Goal: Task Accomplishment & Management: Complete application form

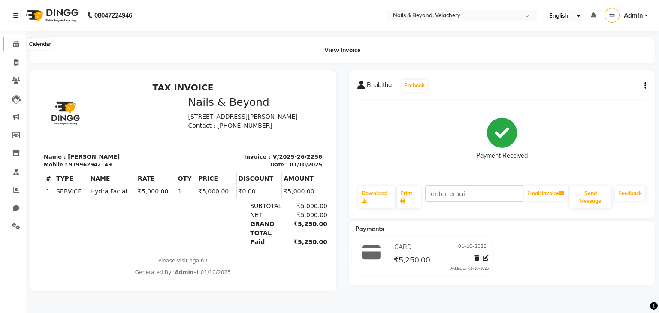
click at [16, 42] on icon at bounding box center [16, 44] width 6 height 6
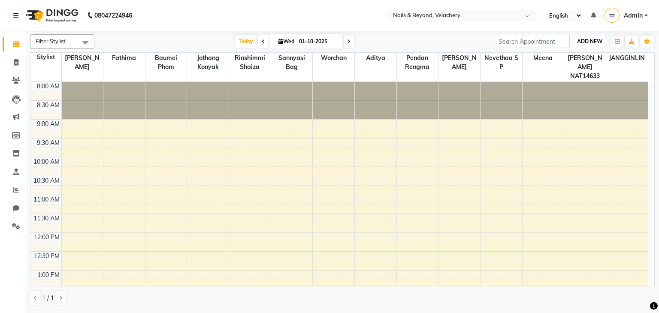
click at [577, 42] on span "ADD NEW" at bounding box center [589, 41] width 25 height 6
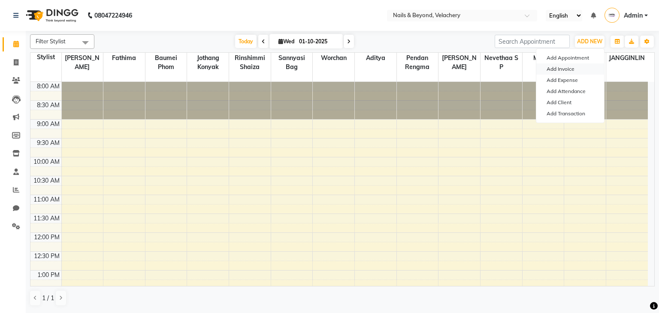
click at [559, 67] on link "Add Invoice" at bounding box center [570, 68] width 68 height 11
select select "service"
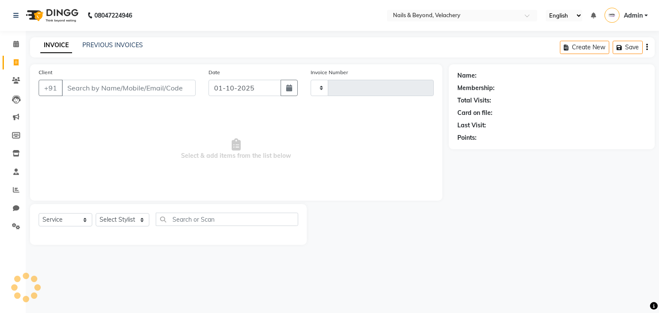
type input "2257"
select select "8978"
click at [148, 89] on input "Client" at bounding box center [129, 88] width 134 height 16
type input "9841851356"
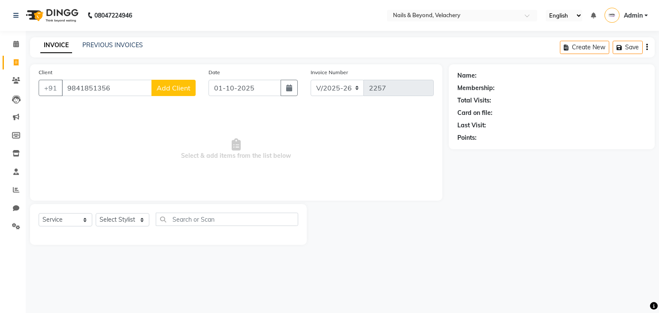
click at [172, 85] on span "Add Client" at bounding box center [173, 88] width 34 height 9
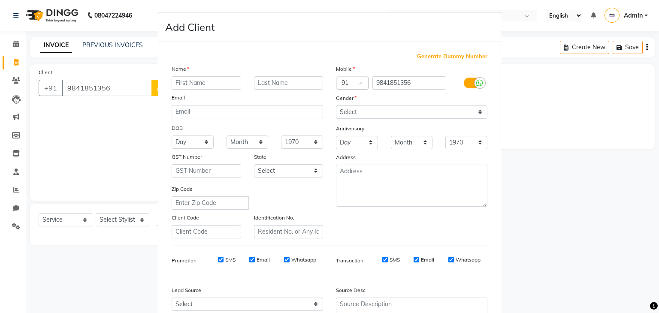
click at [214, 87] on input "text" at bounding box center [205, 82] width 69 height 13
type input "mathi"
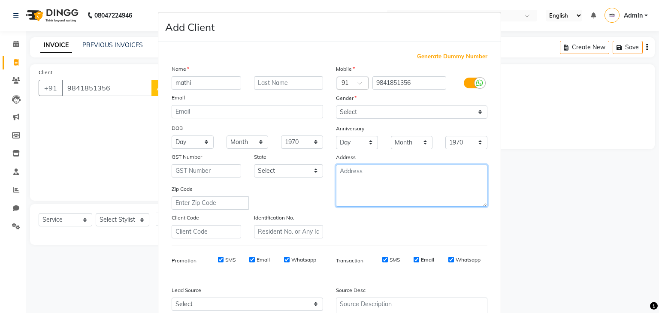
click at [434, 192] on textarea at bounding box center [411, 186] width 151 height 42
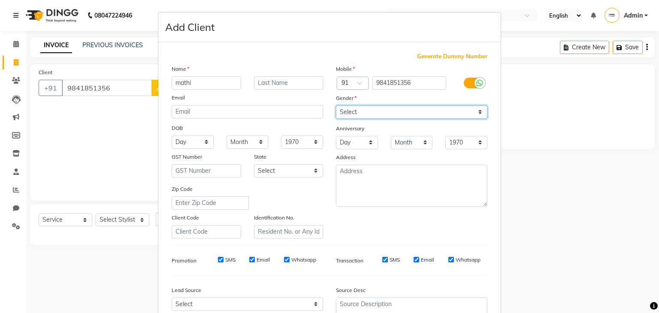
click at [412, 107] on select "Select [DEMOGRAPHIC_DATA] [DEMOGRAPHIC_DATA] Other Prefer Not To Say" at bounding box center [411, 111] width 151 height 13
select select "[DEMOGRAPHIC_DATA]"
click at [336, 106] on select "Select [DEMOGRAPHIC_DATA] [DEMOGRAPHIC_DATA] Other Prefer Not To Say" at bounding box center [411, 111] width 151 height 13
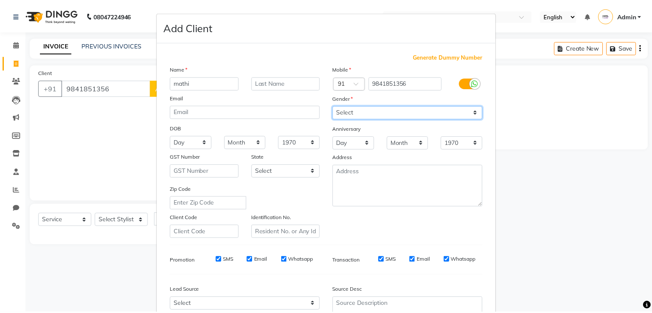
scroll to position [87, 0]
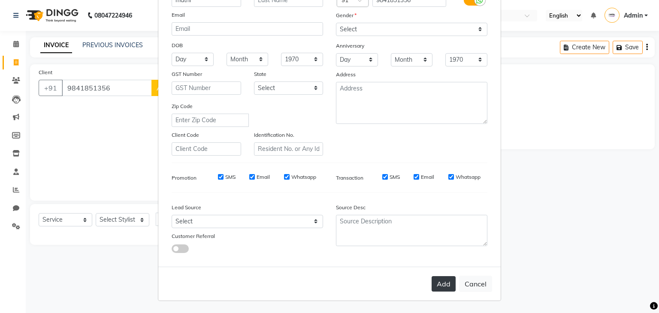
click at [439, 285] on button "Add" at bounding box center [443, 283] width 24 height 15
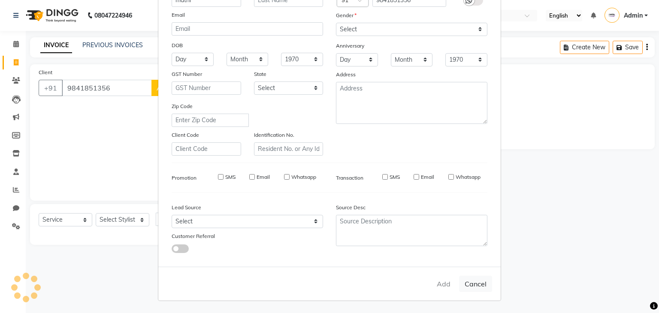
select select
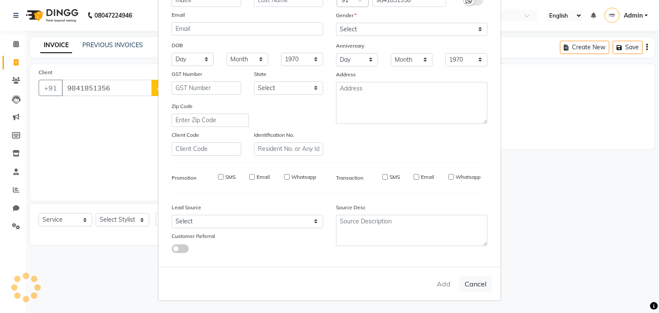
select select
checkbox input "false"
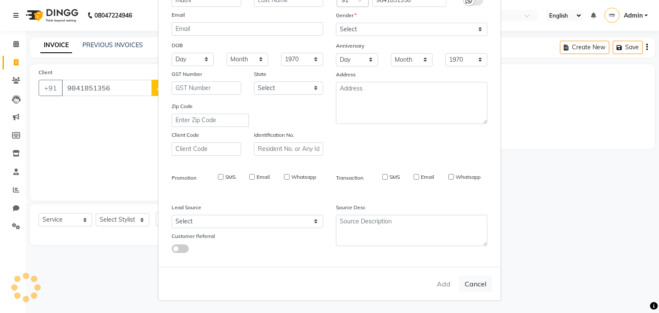
checkbox input "false"
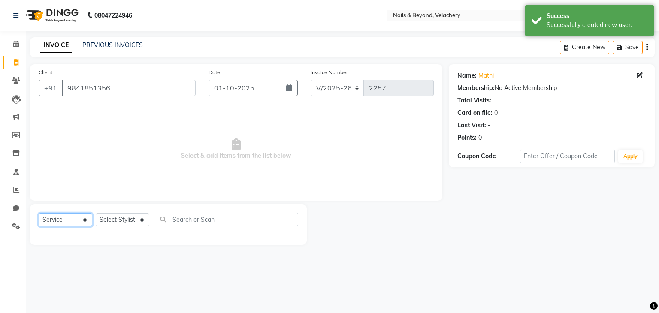
click at [82, 218] on select "Select Service Product Membership Package Voucher Prepaid Gift Card" at bounding box center [66, 219] width 54 height 13
click at [39, 213] on select "Select Service Product Membership Package Voucher Prepaid Gift Card" at bounding box center [66, 219] width 54 height 13
click at [129, 222] on select "Select Stylist [PERSON_NAME] [PERSON_NAME] JANGGINLIN Jothang Konyak [PERSON_NA…" at bounding box center [123, 219] width 54 height 13
select select "91194"
click at [96, 213] on select "Select Stylist [PERSON_NAME] [PERSON_NAME] JANGGINLIN Jothang Konyak [PERSON_NA…" at bounding box center [123, 219] width 54 height 13
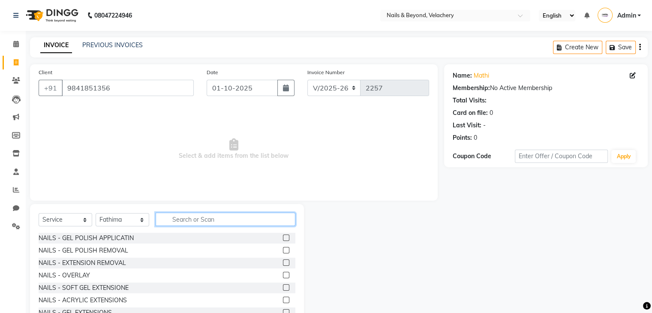
click at [191, 221] on input "text" at bounding box center [226, 219] width 140 height 13
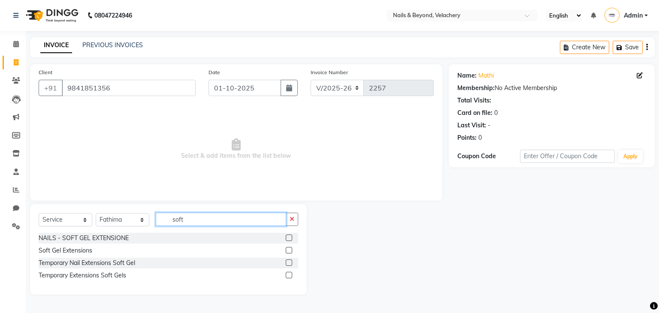
type input "soft"
click at [115, 253] on div "Soft Gel Extensions" at bounding box center [168, 250] width 259 height 11
click at [290, 251] on label at bounding box center [289, 250] width 6 height 6
click at [290, 251] on input "checkbox" at bounding box center [289, 251] width 6 height 6
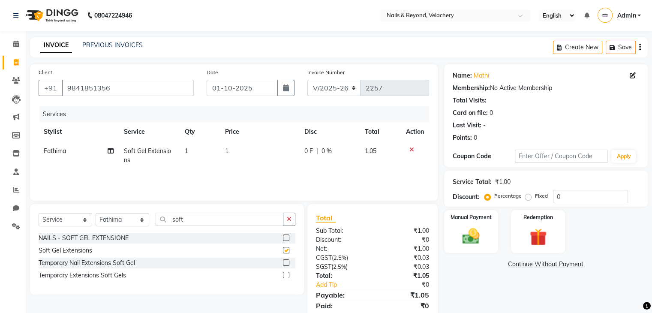
checkbox input "false"
click at [275, 220] on input "soft" at bounding box center [220, 219] width 128 height 13
type input "s"
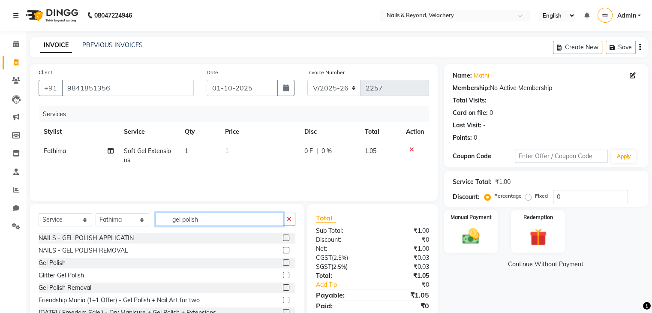
type input "gel polish"
click at [283, 260] on label at bounding box center [286, 262] width 6 height 6
click at [283, 260] on input "checkbox" at bounding box center [286, 263] width 6 height 6
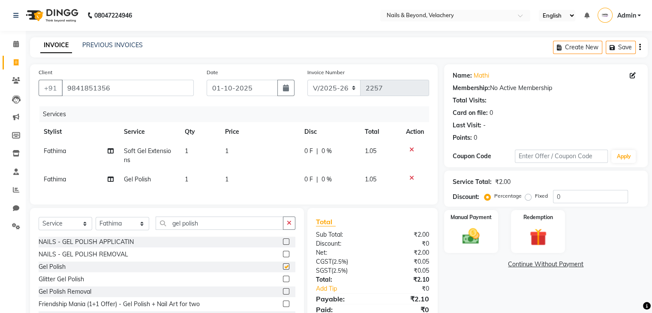
checkbox input "false"
click at [291, 226] on icon "button" at bounding box center [289, 223] width 5 height 6
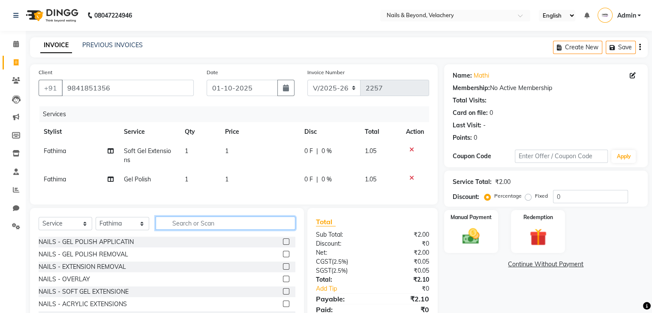
click at [262, 229] on input "text" at bounding box center [226, 223] width 140 height 13
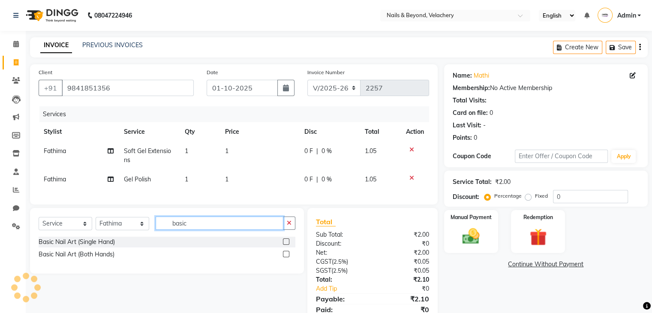
type input "basic"
click at [286, 245] on label at bounding box center [286, 241] width 6 height 6
click at [286, 245] on input "checkbox" at bounding box center [286, 242] width 6 height 6
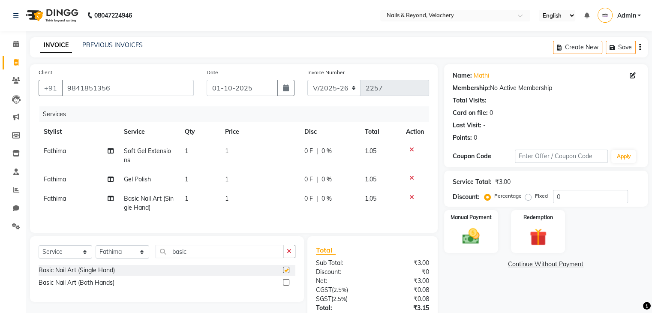
checkbox input "false"
click at [238, 150] on td "1" at bounding box center [259, 155] width 79 height 28
select select "91194"
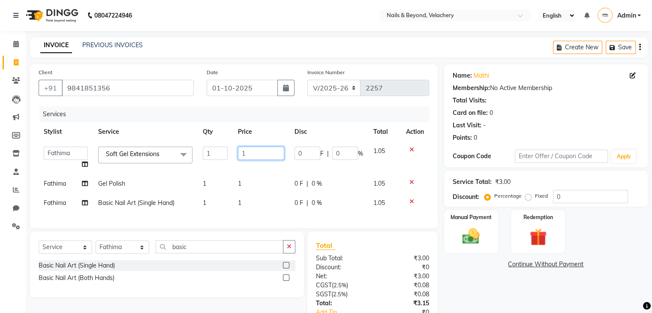
click at [251, 150] on input "1" at bounding box center [261, 153] width 46 height 13
type input "2000"
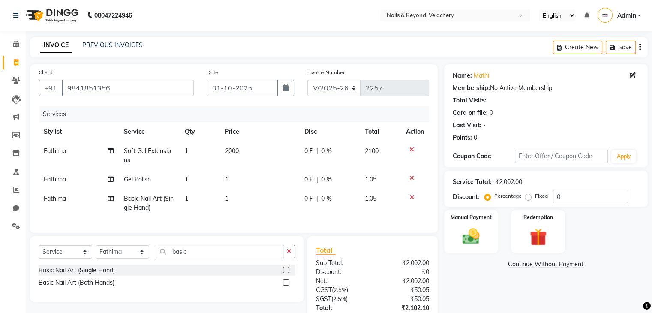
click at [253, 174] on tbody "Fathima Soft Gel Extensions 1 2000 0 F | 0 % 2100 Fathima Gel Polish 1 1 0 F | …" at bounding box center [234, 179] width 391 height 76
click at [250, 184] on td "1" at bounding box center [259, 179] width 79 height 19
select select "91194"
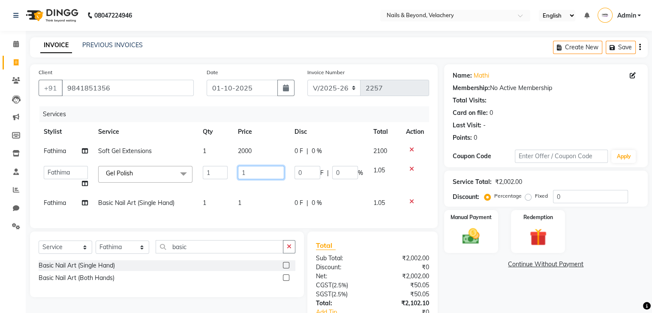
click at [247, 175] on input "1" at bounding box center [261, 172] width 46 height 13
type input "1000"
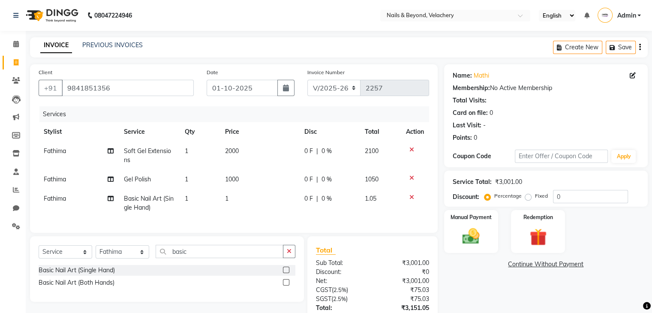
drag, startPoint x: 251, startPoint y: 204, endPoint x: 235, endPoint y: 198, distance: 17.0
click at [235, 198] on td "1" at bounding box center [259, 203] width 79 height 28
select select "91194"
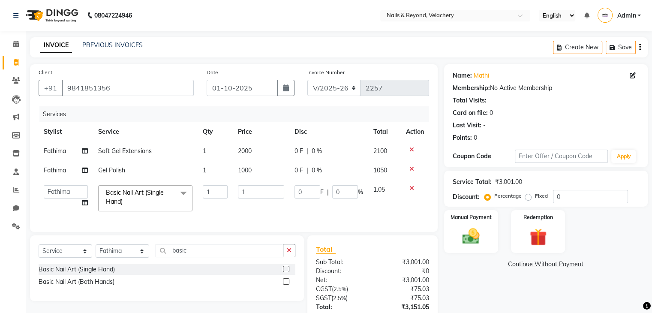
click at [235, 198] on td "1" at bounding box center [261, 198] width 57 height 36
click at [253, 194] on input "1" at bounding box center [261, 191] width 46 height 13
type input "300"
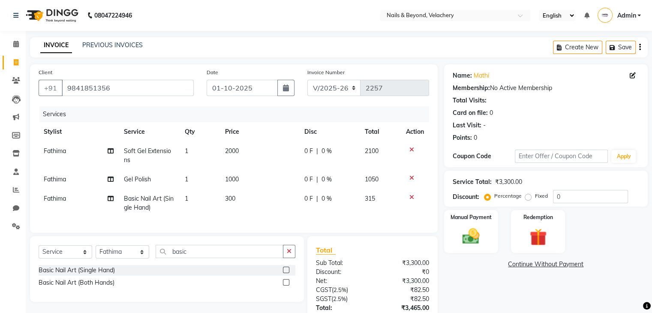
click at [254, 215] on td "300" at bounding box center [259, 203] width 79 height 28
select select "91194"
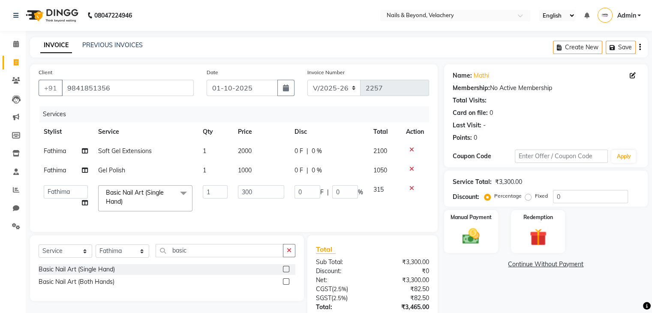
click at [305, 218] on div "Services Stylist Service Qty Price Disc Total Action Fathima Soft Gel Extension…" at bounding box center [234, 164] width 391 height 117
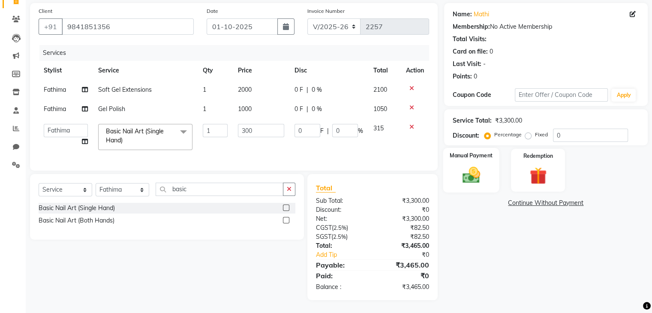
click at [485, 175] on div "Manual Payment" at bounding box center [471, 170] width 56 height 44
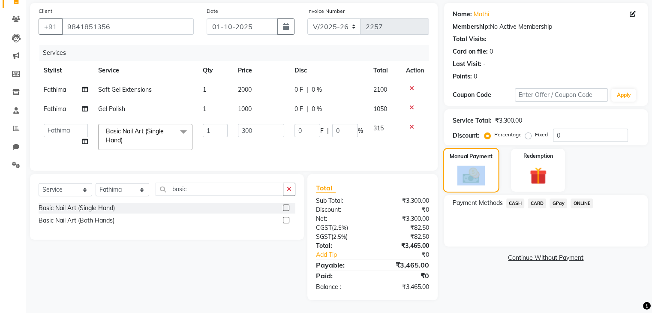
click at [485, 175] on div "Manual Payment" at bounding box center [471, 170] width 56 height 44
click at [558, 199] on span "GPay" at bounding box center [559, 203] width 18 height 10
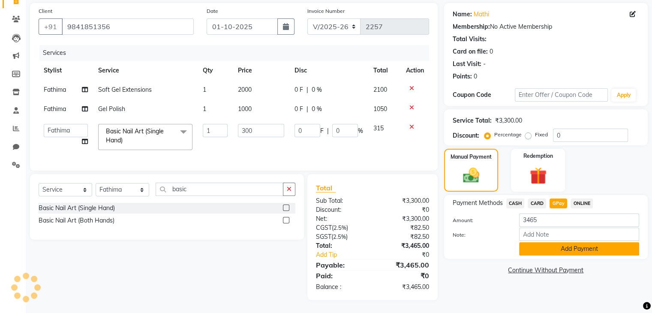
click at [580, 244] on button "Add Payment" at bounding box center [579, 248] width 120 height 13
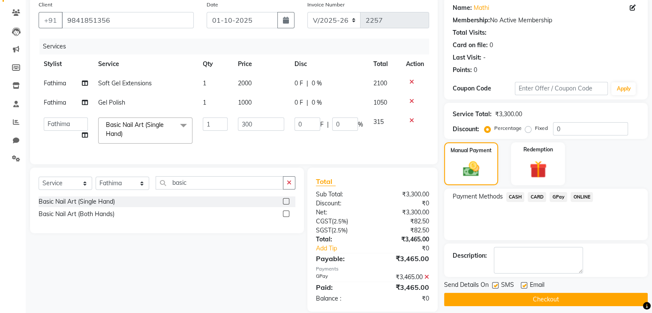
click at [535, 295] on button "Checkout" at bounding box center [546, 299] width 204 height 13
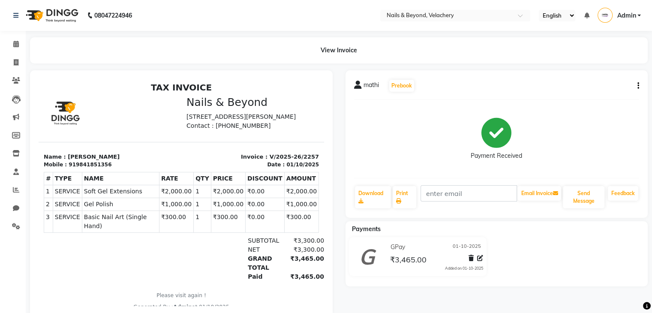
click at [241, 54] on div "View Invoice" at bounding box center [339, 50] width 618 height 26
